Goal: Use online tool/utility: Utilize a website feature to perform a specific function

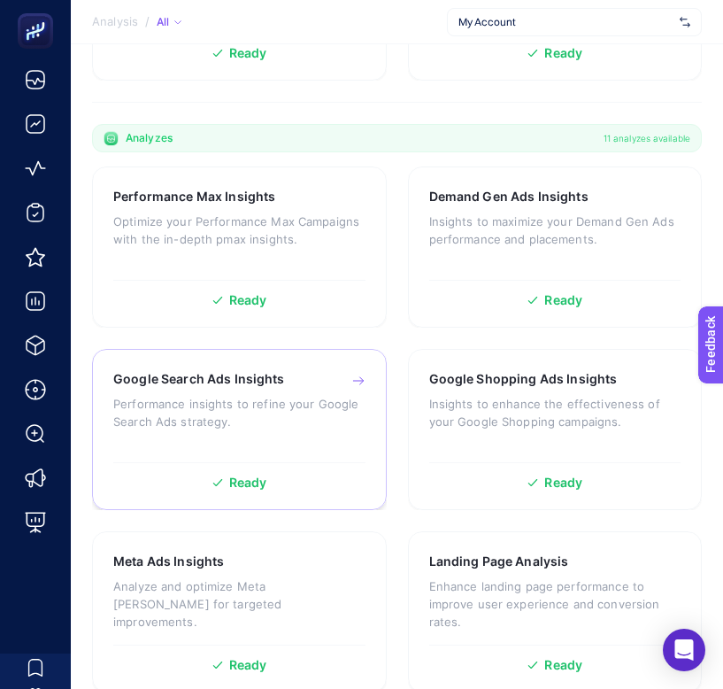
scroll to position [921, 0]
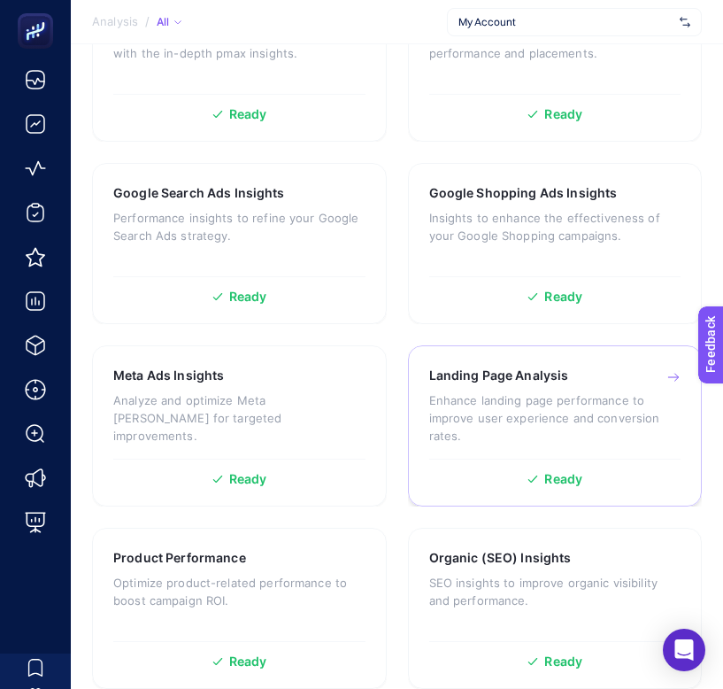
click at [456, 393] on p "Enhance landing page performance to improve user experience and conversion rate…" at bounding box center [555, 417] width 252 height 53
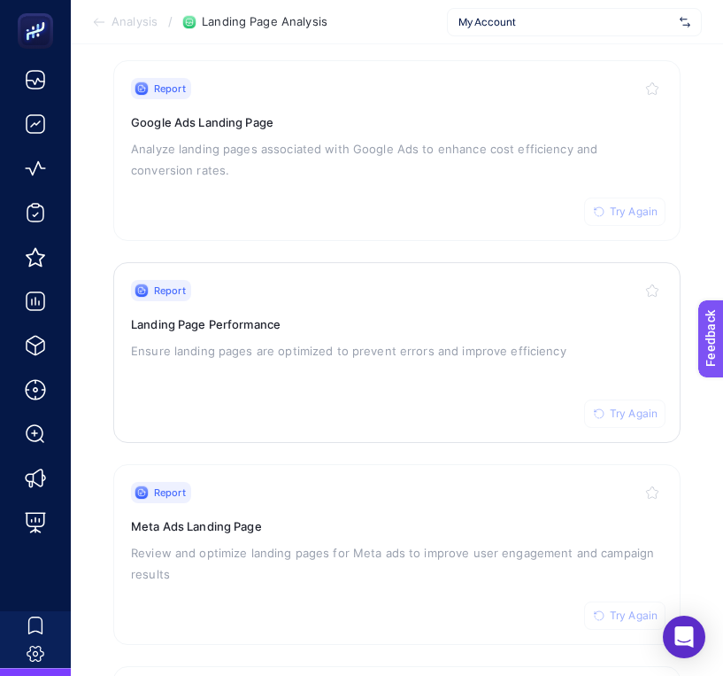
scroll to position [376, 0]
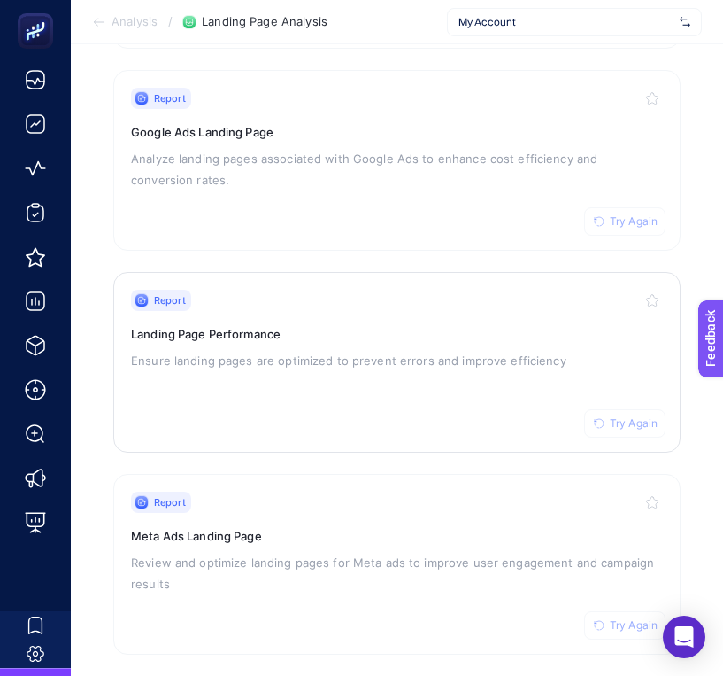
click at [640, 416] on span "Try Again" at bounding box center [634, 423] width 48 height 14
click at [637, 237] on link "Report Try Again Google Ads Landing Page Analyze landing pages associated with …" at bounding box center [397, 160] width 568 height 181
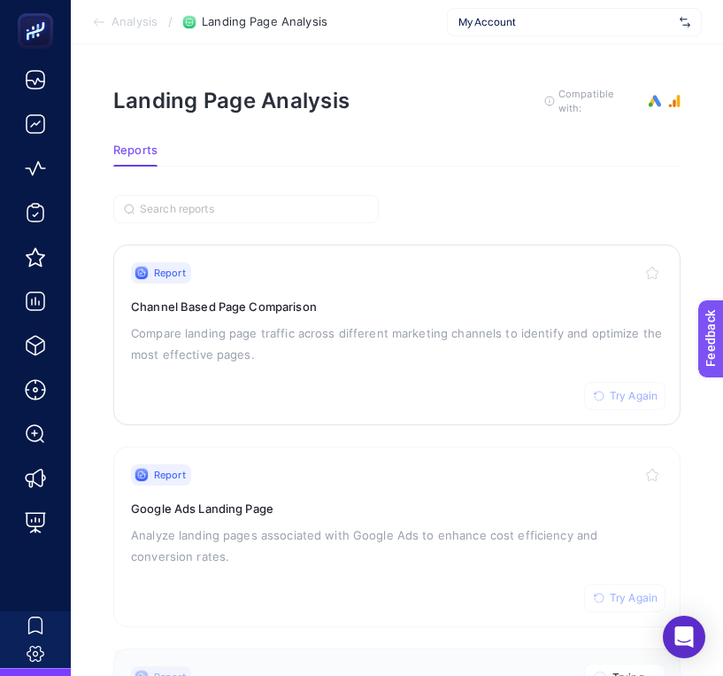
click at [639, 394] on span "Try Again" at bounding box center [634, 396] width 48 height 14
click at [607, 591] on button "Try Again" at bounding box center [624, 597] width 81 height 28
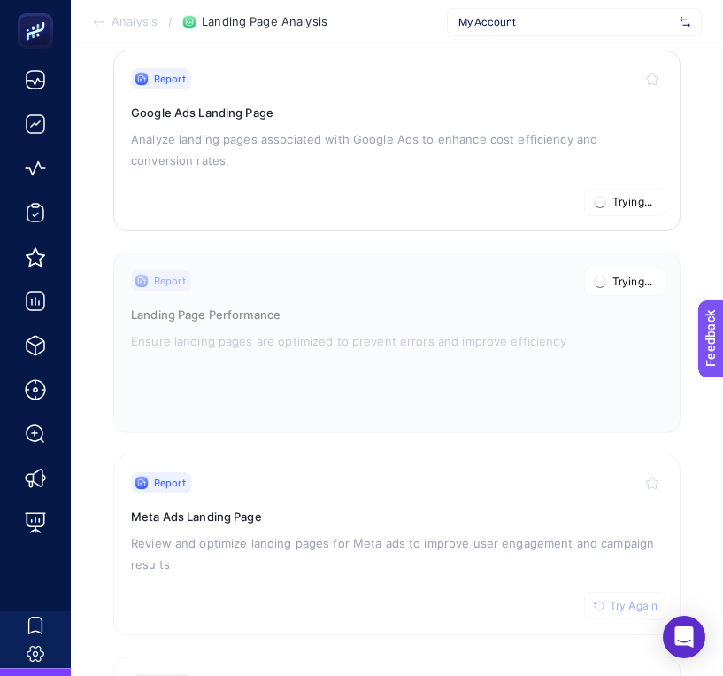
scroll to position [597, 0]
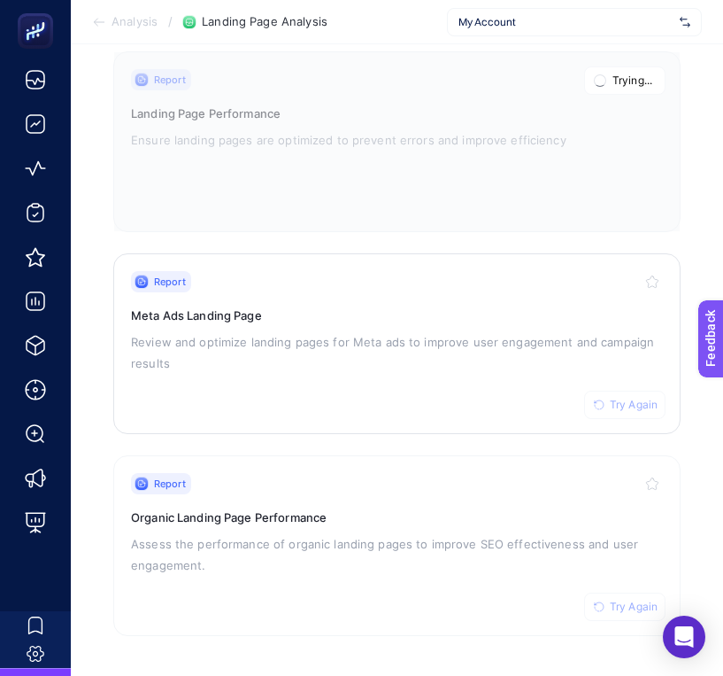
click at [614, 398] on span "Try Again" at bounding box center [634, 405] width 48 height 14
click at [615, 601] on span "Try Again" at bounding box center [634, 606] width 48 height 14
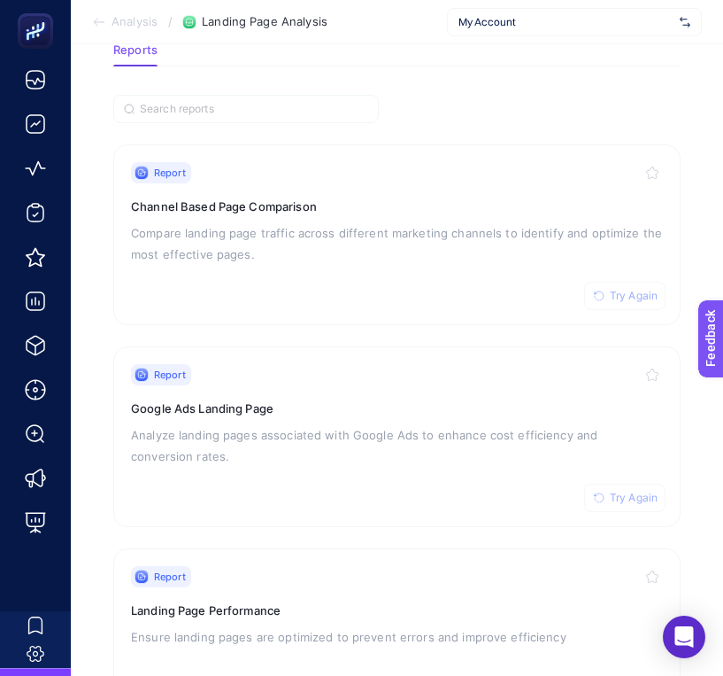
scroll to position [116, 0]
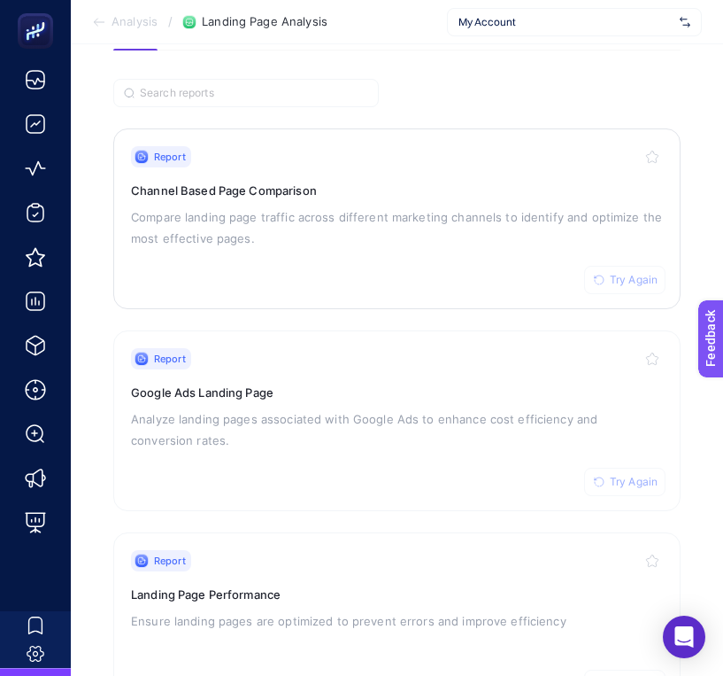
click at [629, 273] on span "Try Again" at bounding box center [634, 280] width 48 height 14
click at [615, 467] on button "Try Again" at bounding box center [624, 481] width 81 height 28
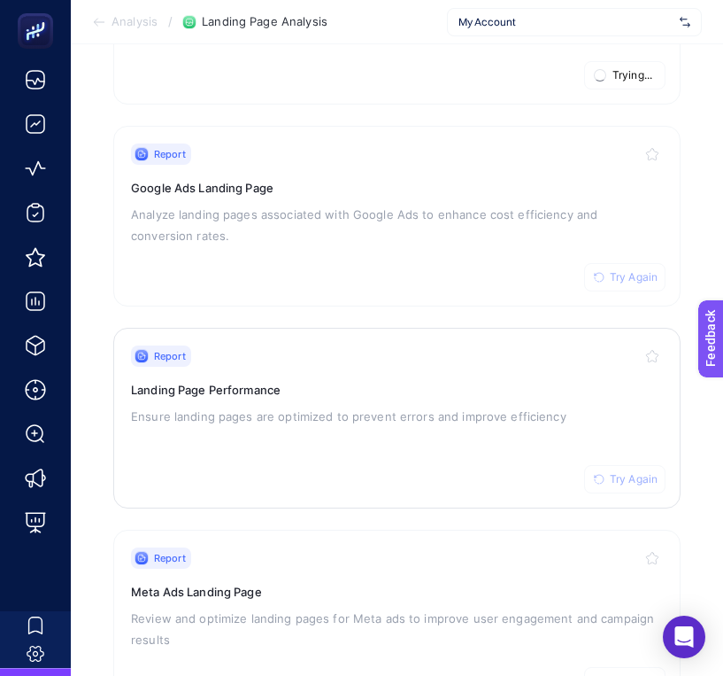
scroll to position [364, 0]
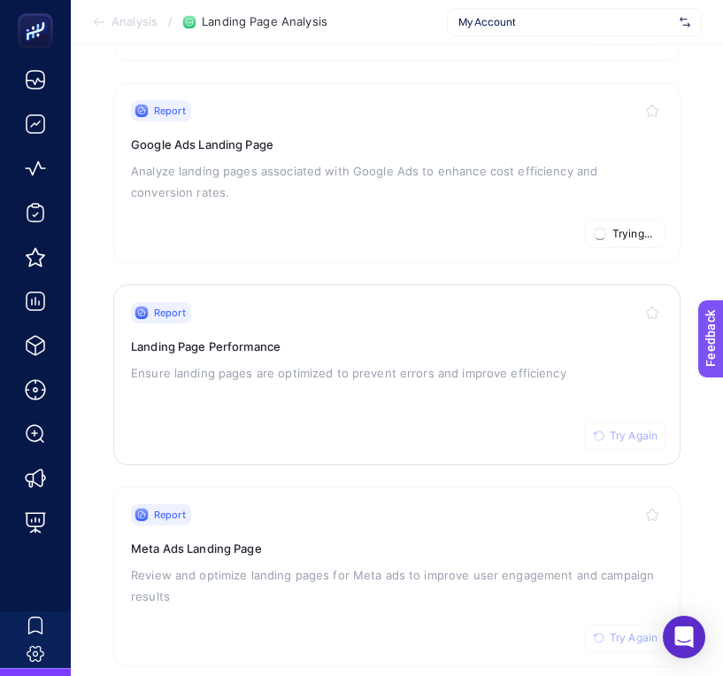
click at [637, 439] on button "Try Again" at bounding box center [624, 435] width 81 height 28
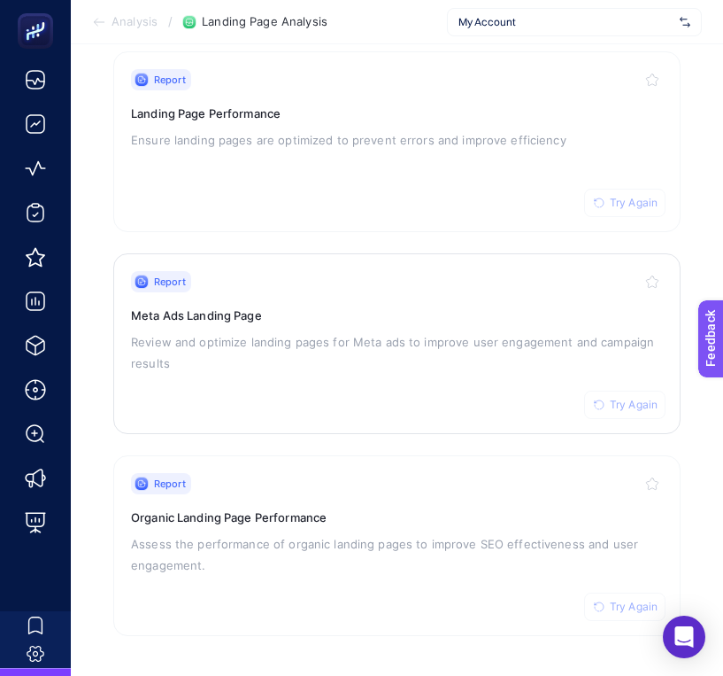
click at [610, 398] on span "Try Again" at bounding box center [634, 405] width 48 height 14
click at [616, 610] on span "Try Again" at bounding box center [634, 606] width 48 height 14
click at [102, 22] on icon at bounding box center [99, 22] width 10 height 0
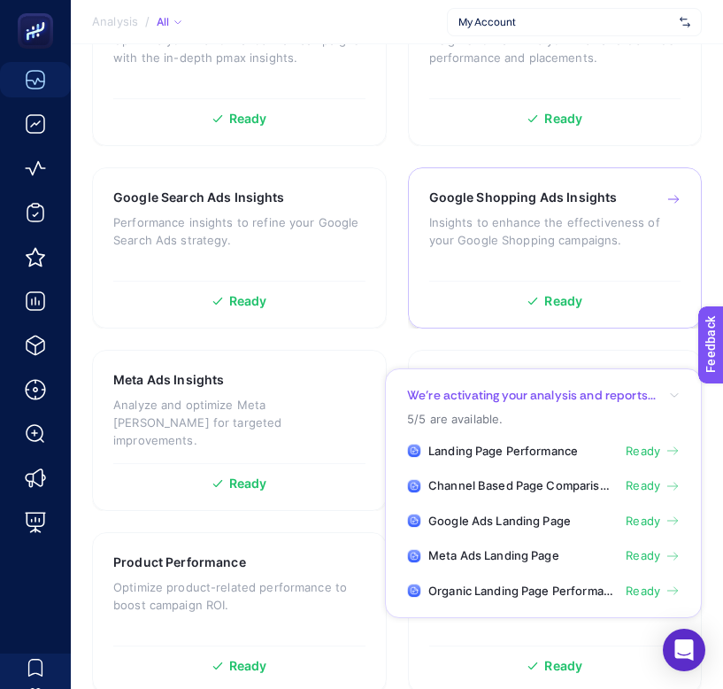
scroll to position [921, 0]
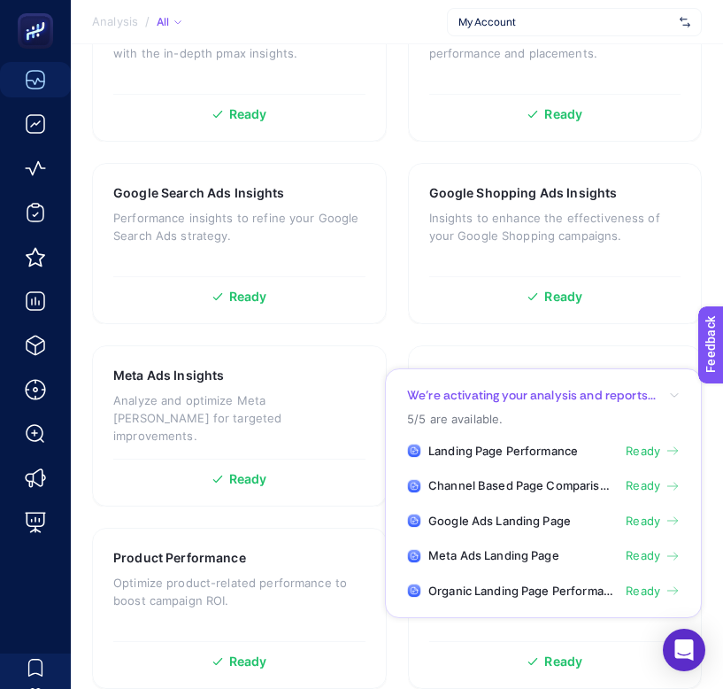
click at [675, 397] on icon "button" at bounding box center [674, 395] width 11 height 11
click at [677, 390] on icon "button" at bounding box center [674, 395] width 11 height 11
